Goal: Navigation & Orientation: Understand site structure

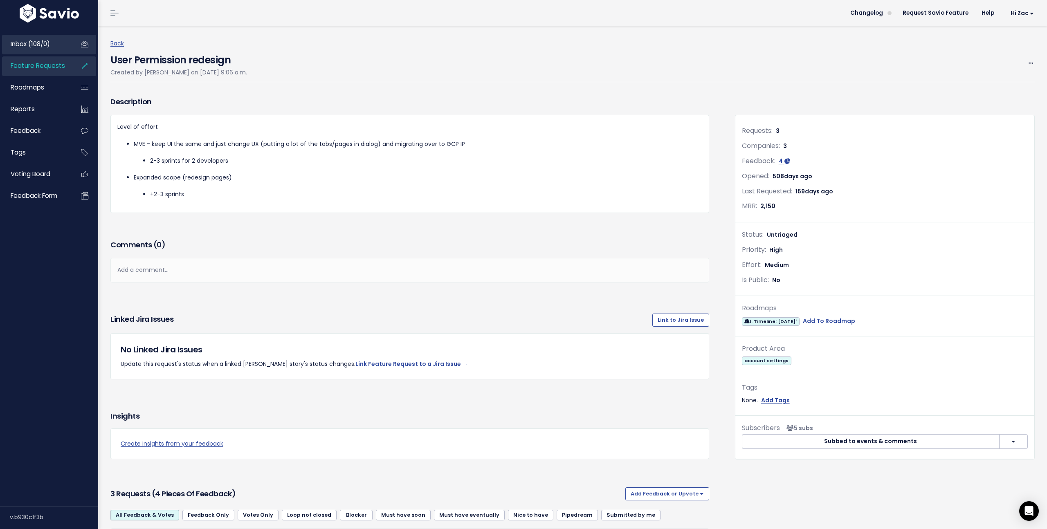
click at [54, 51] on link "Inbox (108/0)" at bounding box center [35, 44] width 66 height 19
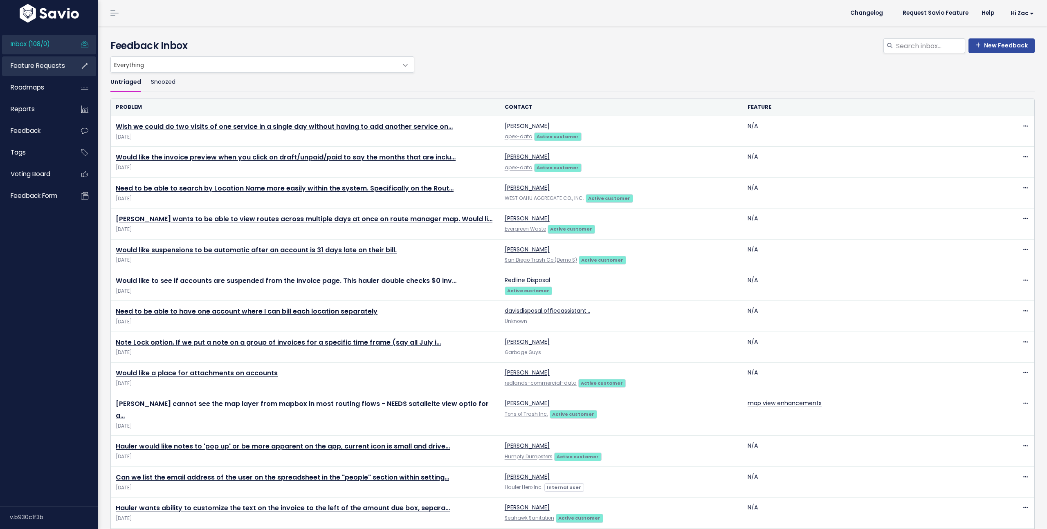
click at [52, 64] on span "Feature Requests" at bounding box center [38, 65] width 54 height 9
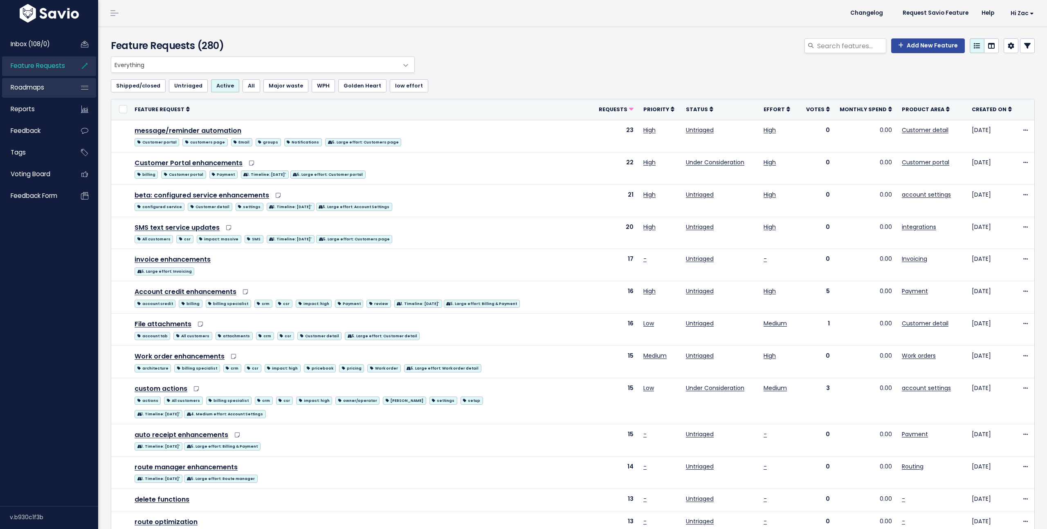
click at [49, 86] on link "Roadmaps" at bounding box center [35, 87] width 66 height 19
